Goal: Find specific page/section: Find specific page/section

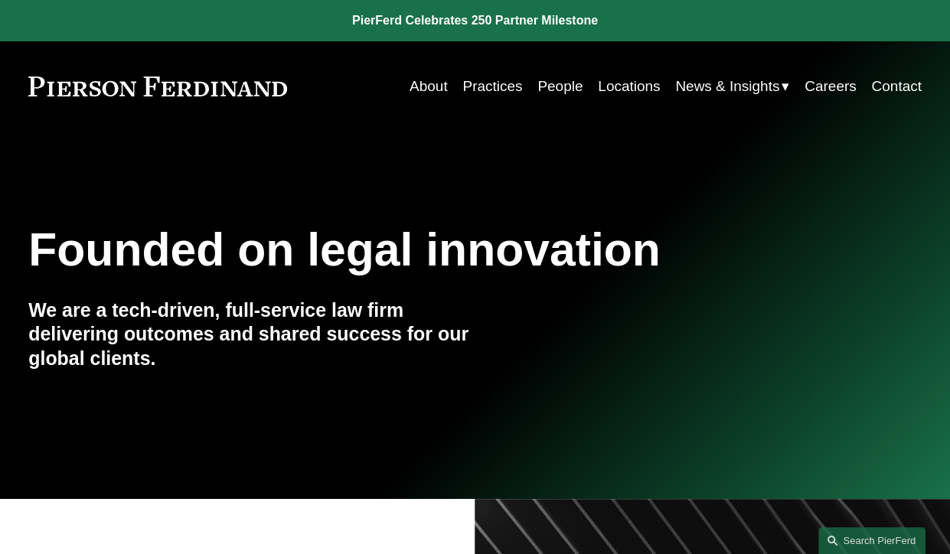
click at [429, 81] on link "About" at bounding box center [428, 86] width 38 height 29
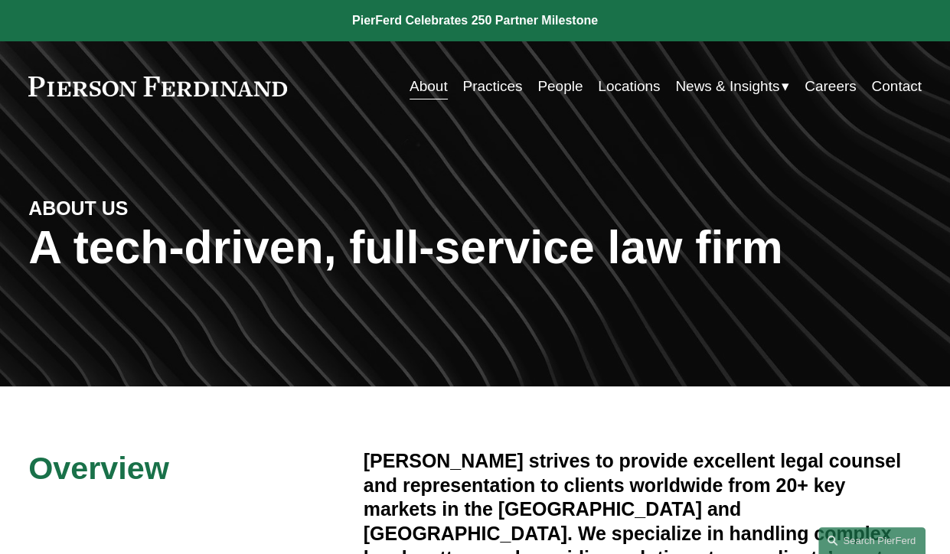
click at [827, 83] on link "Careers" at bounding box center [829, 86] width 51 height 29
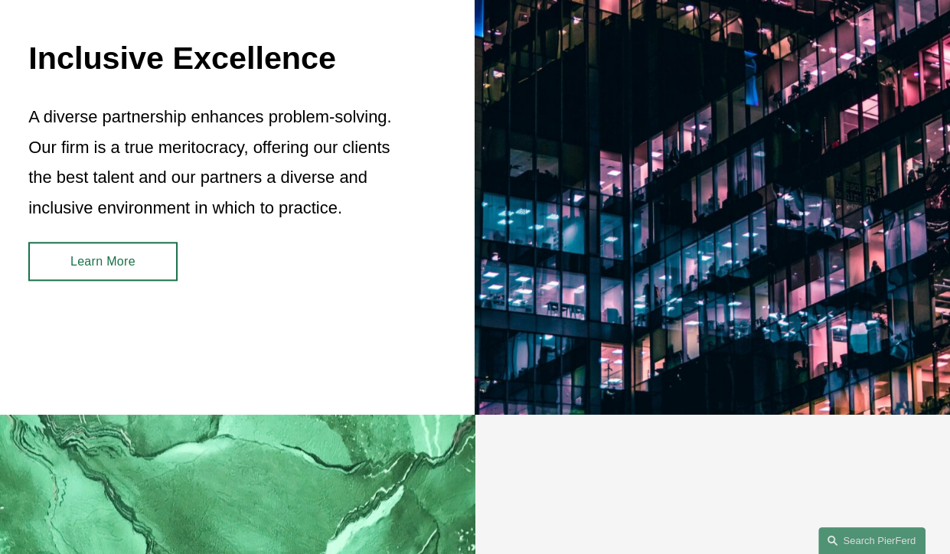
scroll to position [1224, 0]
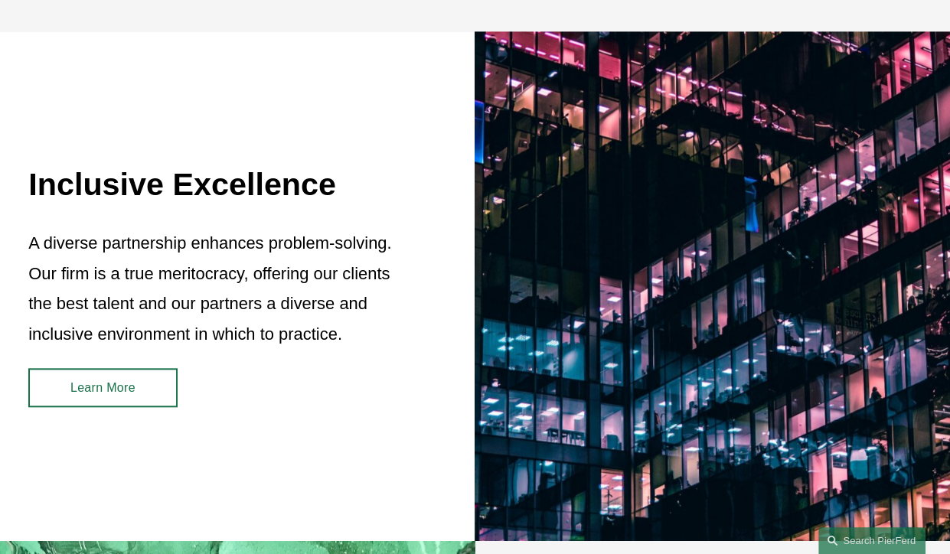
click at [126, 368] on link "Learn More" at bounding box center [102, 387] width 148 height 38
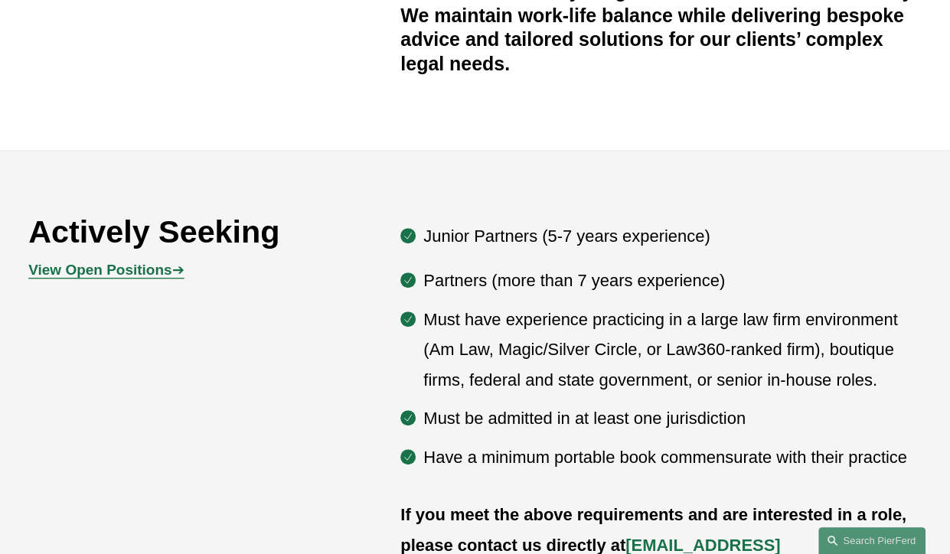
scroll to position [612, 0]
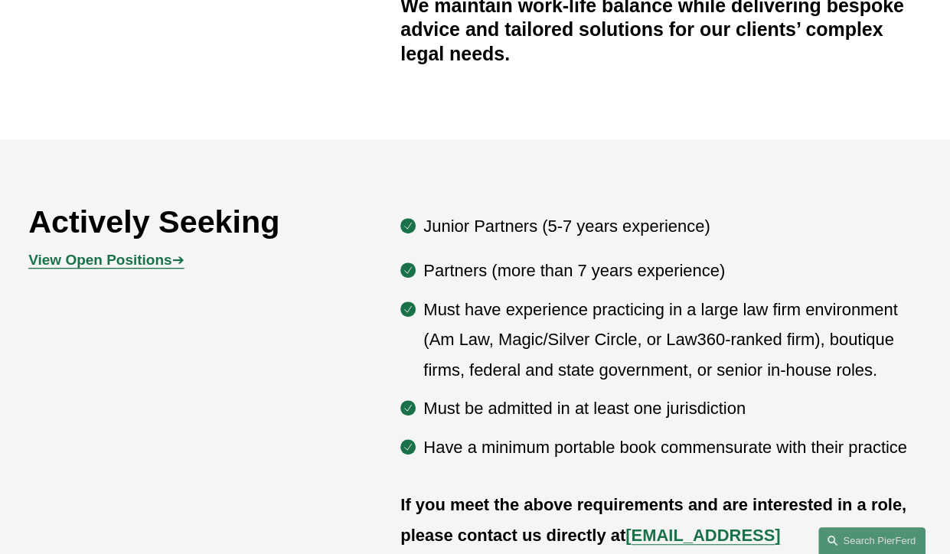
click at [128, 265] on strong "View Open Positions" at bounding box center [99, 260] width 143 height 16
